Goal: Task Accomplishment & Management: Complete application form

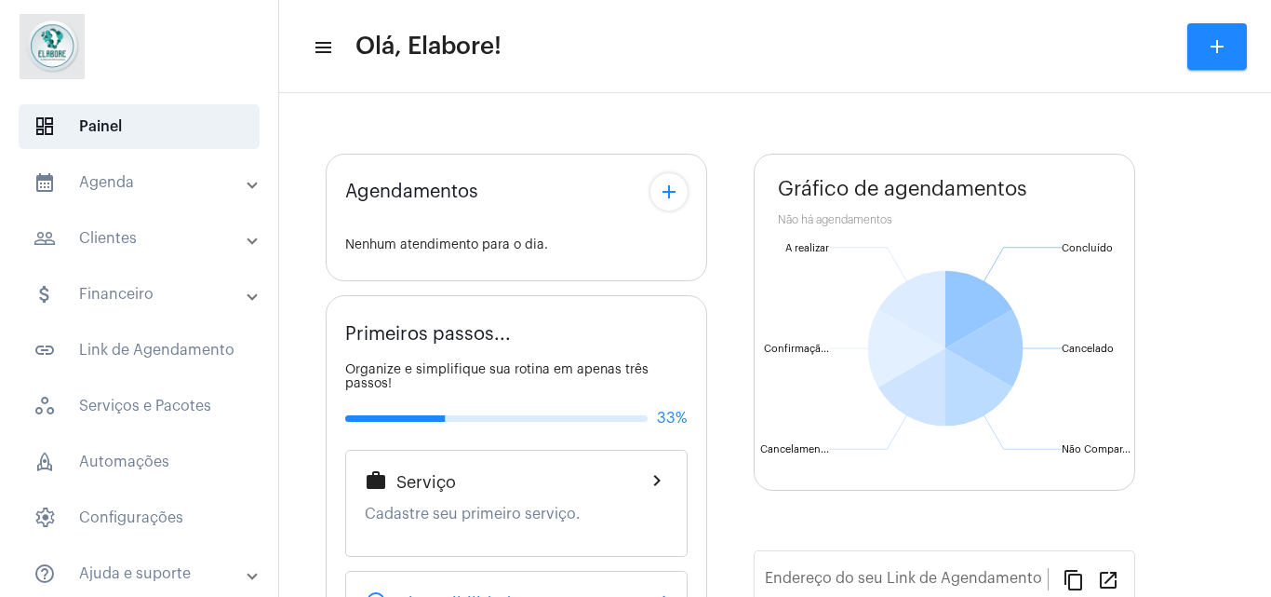
type input "[URL][DOMAIN_NAME]"
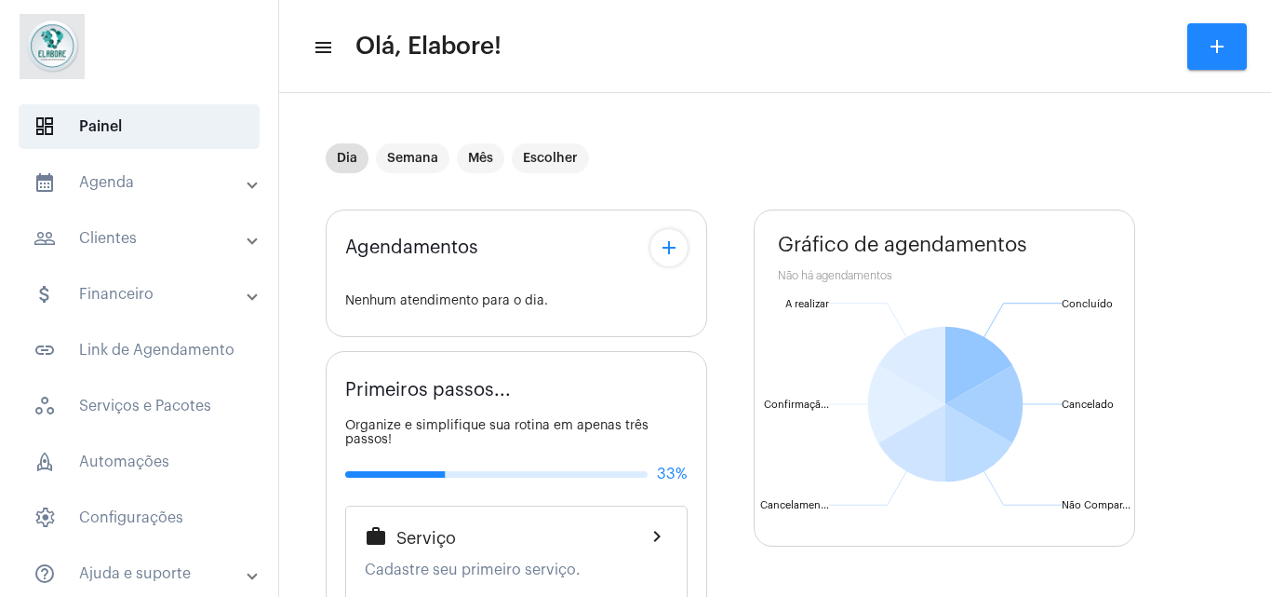
click at [1204, 44] on button "add" at bounding box center [1218, 46] width 60 height 47
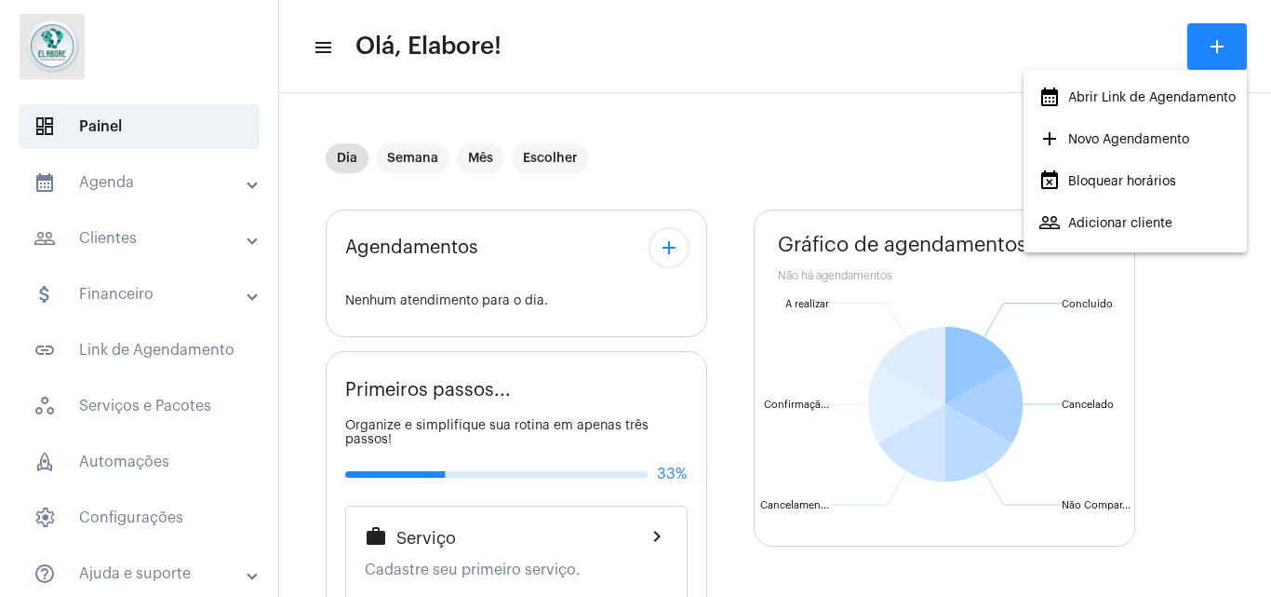
click at [1100, 146] on span "add Novo Agendamento" at bounding box center [1114, 140] width 151 height 34
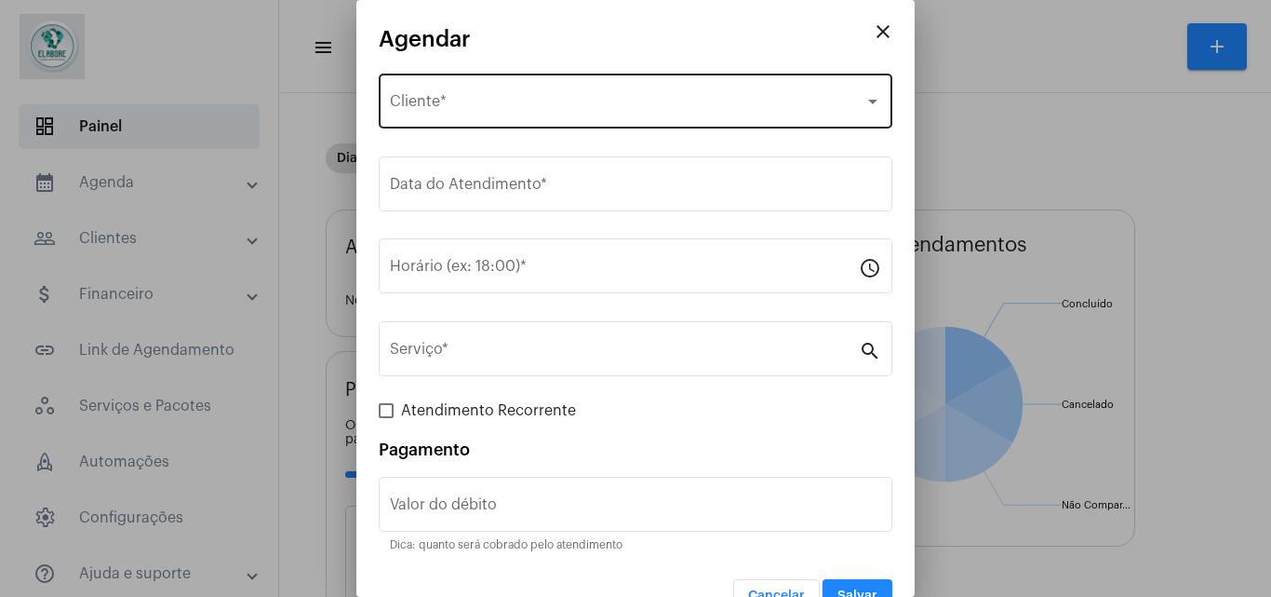
click at [717, 95] on div "Selecione o Cliente Cliente *" at bounding box center [635, 99] width 491 height 59
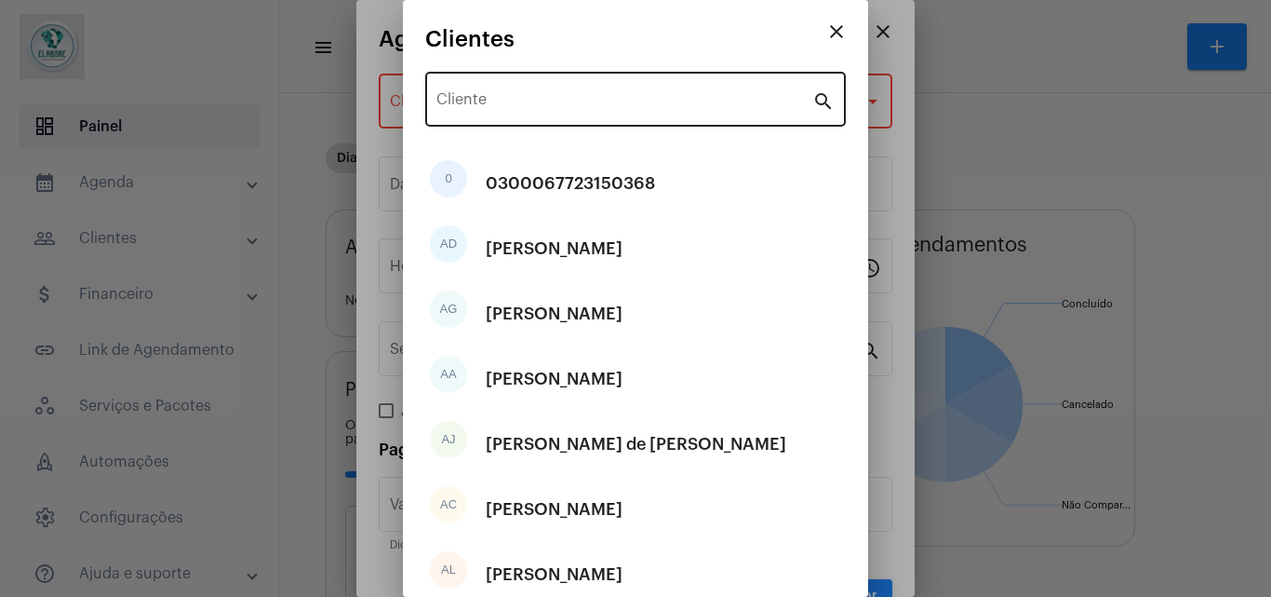
click at [579, 83] on div "Cliente" at bounding box center [625, 97] width 376 height 59
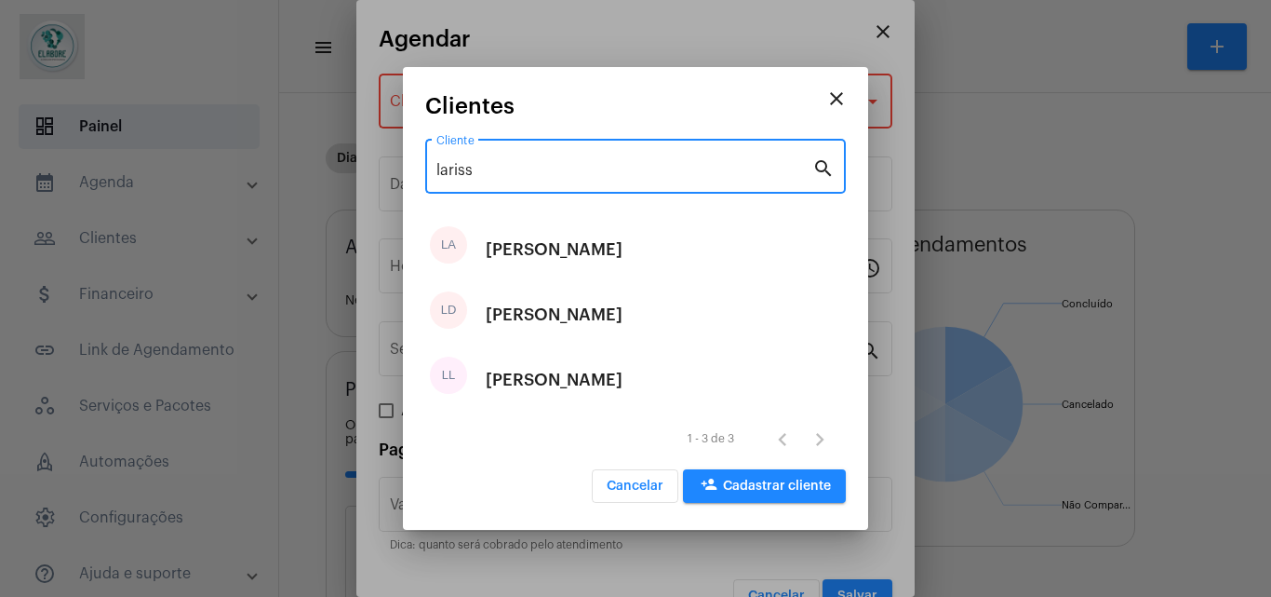
type input "lariss"
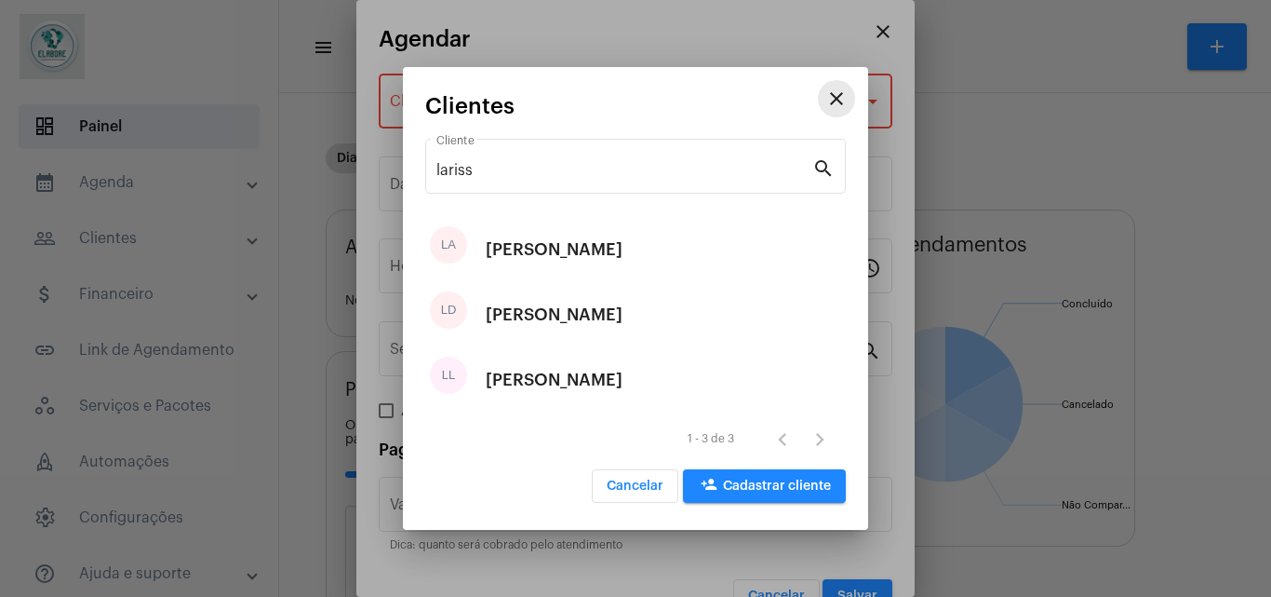
click at [832, 100] on mat-icon "close" at bounding box center [837, 98] width 22 height 22
